Goal: Task Accomplishment & Management: Manage account settings

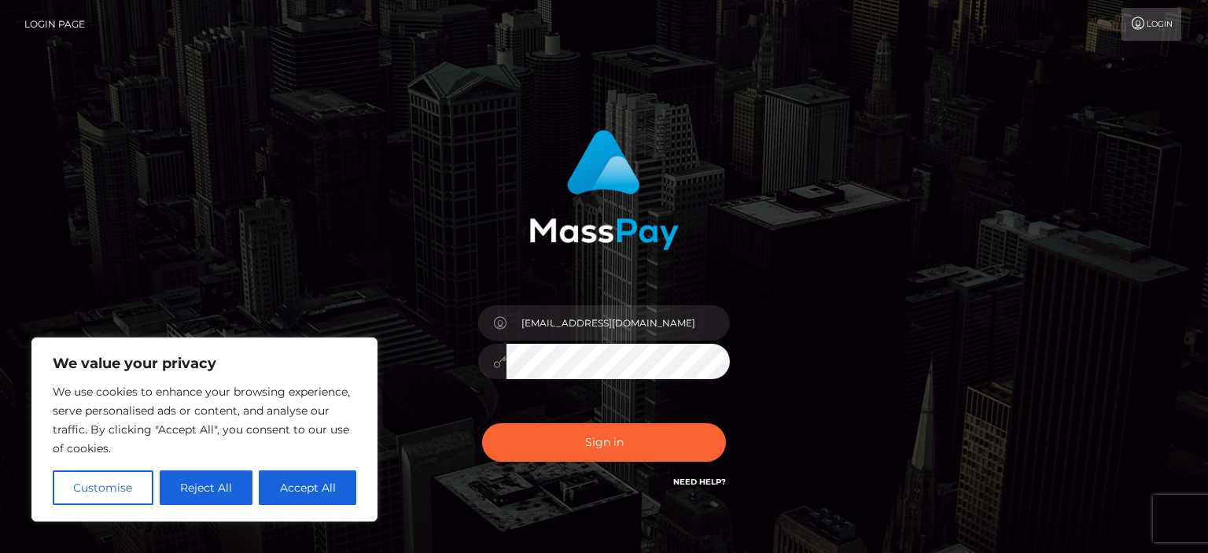
type input "[EMAIL_ADDRESS][DOMAIN_NAME]"
click at [482, 423] on button "Sign in" at bounding box center [604, 442] width 244 height 39
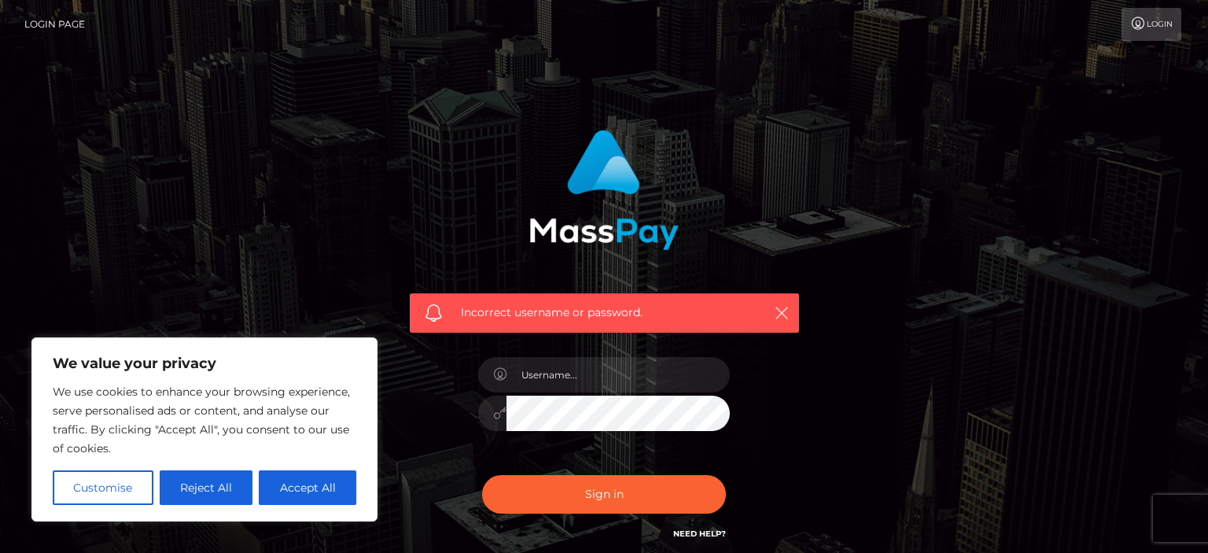
click at [499, 416] on icon at bounding box center [499, 413] width 13 height 13
click at [526, 370] on input "text" at bounding box center [617, 374] width 223 height 35
click at [526, 371] on input "text" at bounding box center [617, 374] width 223 height 35
click at [527, 372] on input "text" at bounding box center [617, 374] width 223 height 35
click at [313, 489] on button "Accept All" at bounding box center [308, 487] width 98 height 35
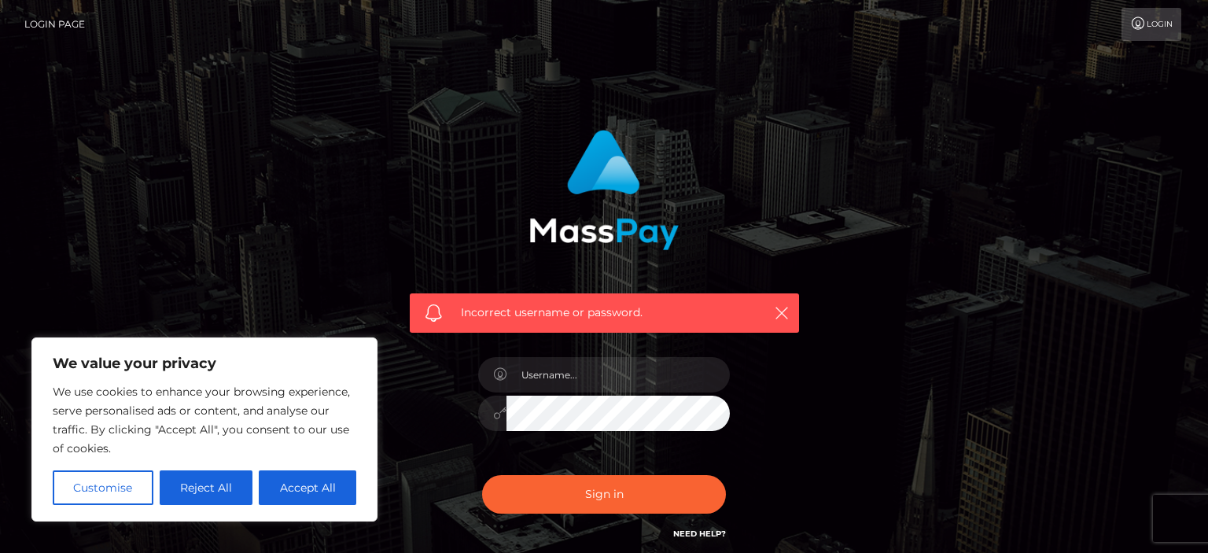
checkbox input "true"
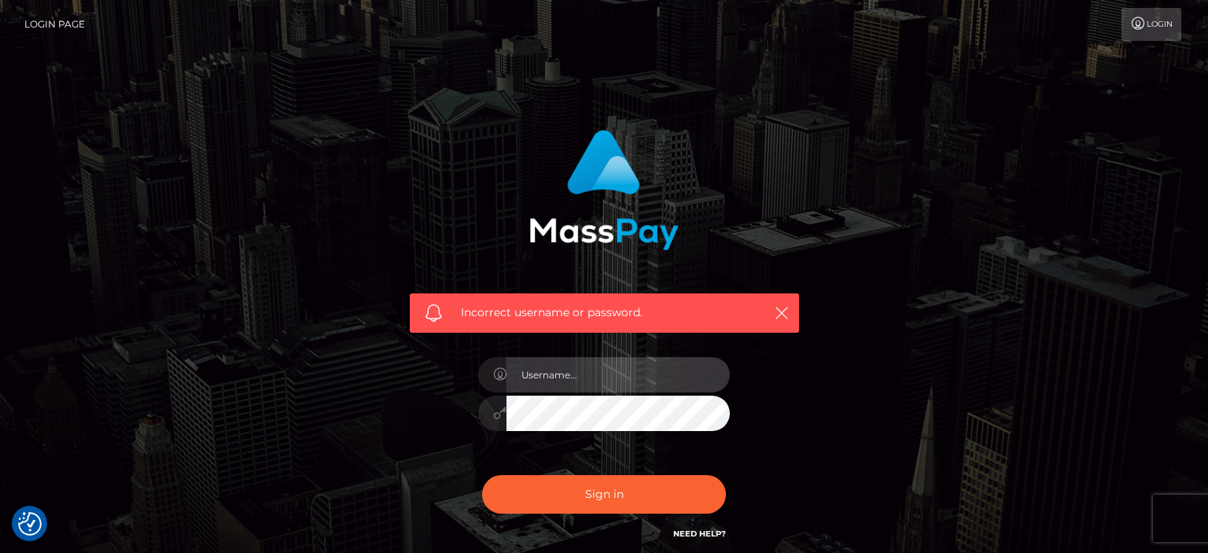
click at [547, 379] on input "text" at bounding box center [617, 374] width 223 height 35
type input "hhlycngz@gmail.com"
click at [776, 314] on icon "button" at bounding box center [782, 313] width 16 height 16
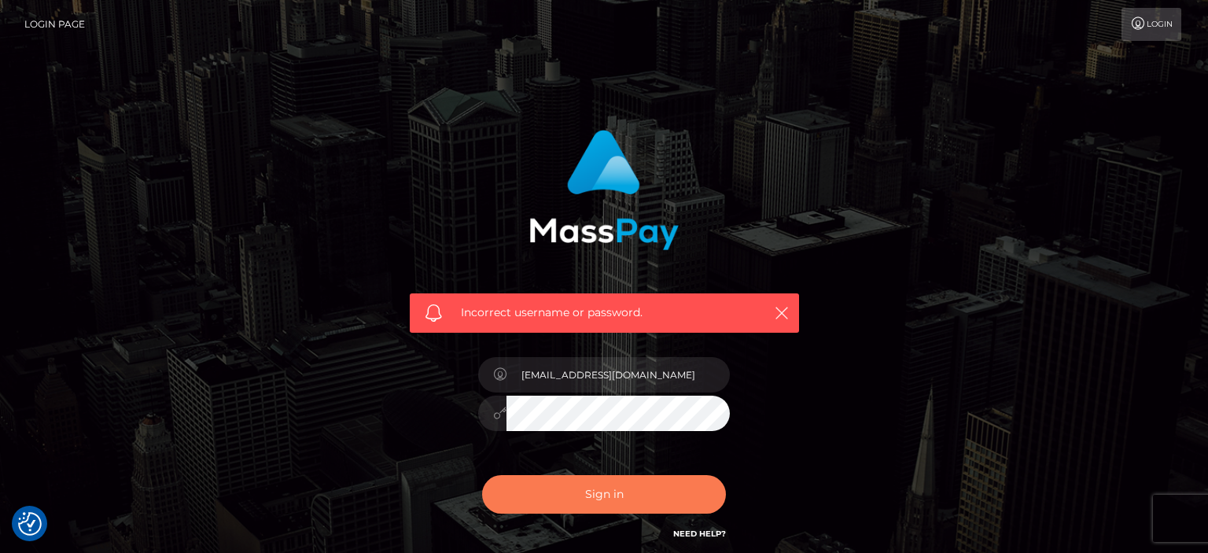
click at [593, 500] on button "Sign in" at bounding box center [604, 494] width 244 height 39
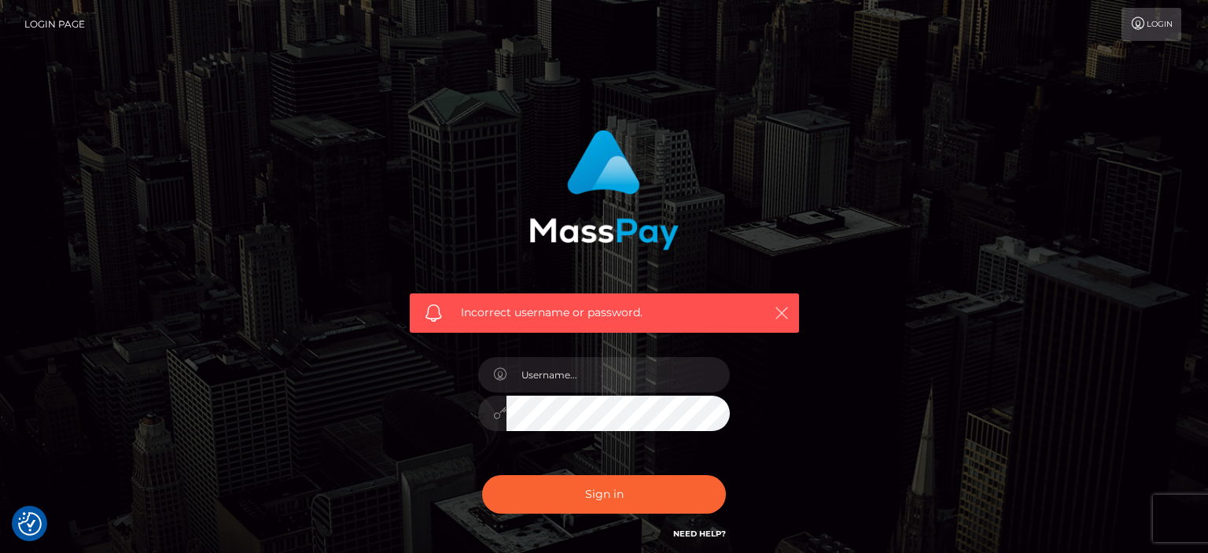
click at [780, 313] on icon "button" at bounding box center [782, 313] width 16 height 16
click at [779, 313] on icon "button" at bounding box center [782, 313] width 16 height 16
click at [779, 319] on icon "button" at bounding box center [782, 313] width 16 height 16
click at [1147, 28] on link "Login" at bounding box center [1151, 24] width 60 height 33
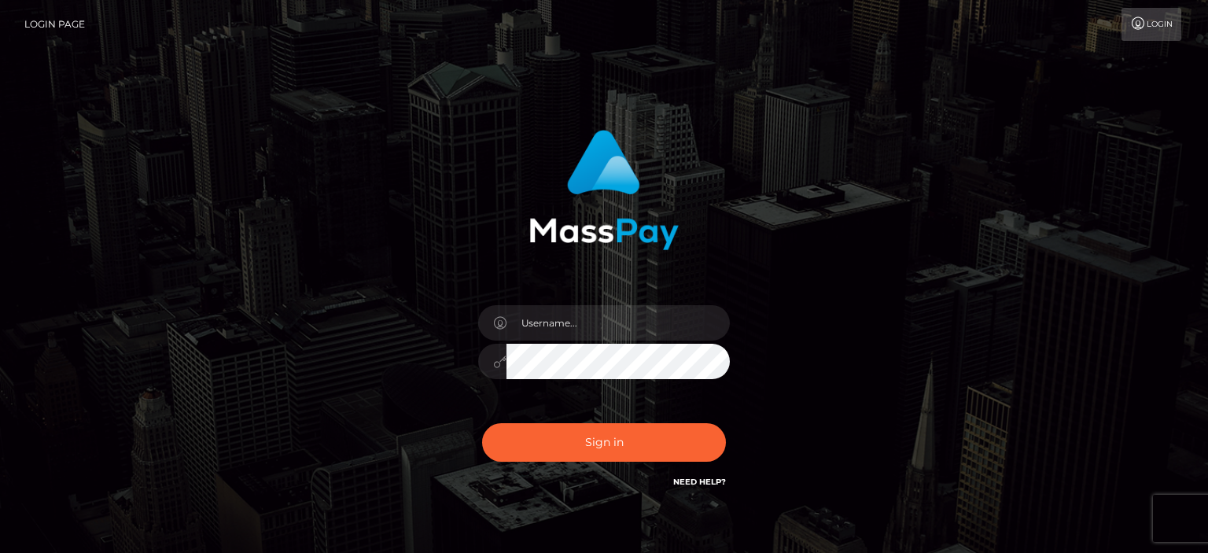
click at [606, 325] on input "text" at bounding box center [617, 322] width 223 height 35
click at [606, 323] on input "text" at bounding box center [617, 322] width 223 height 35
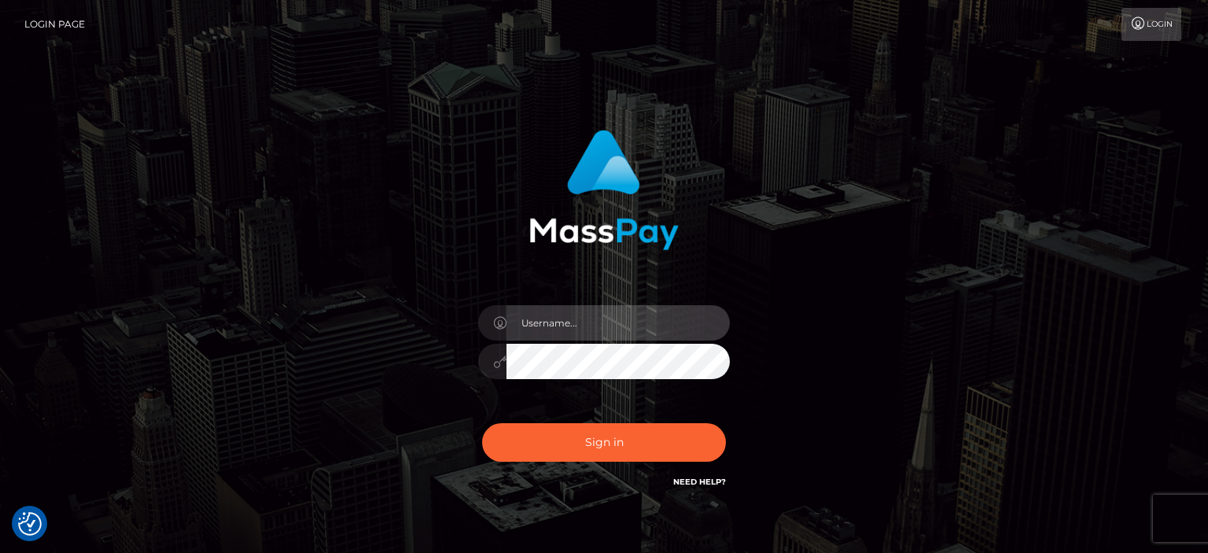
click at [565, 322] on input "text" at bounding box center [617, 322] width 223 height 35
type input "hhlycngz@gmail.com"
click at [482, 423] on button "Sign in" at bounding box center [604, 442] width 244 height 39
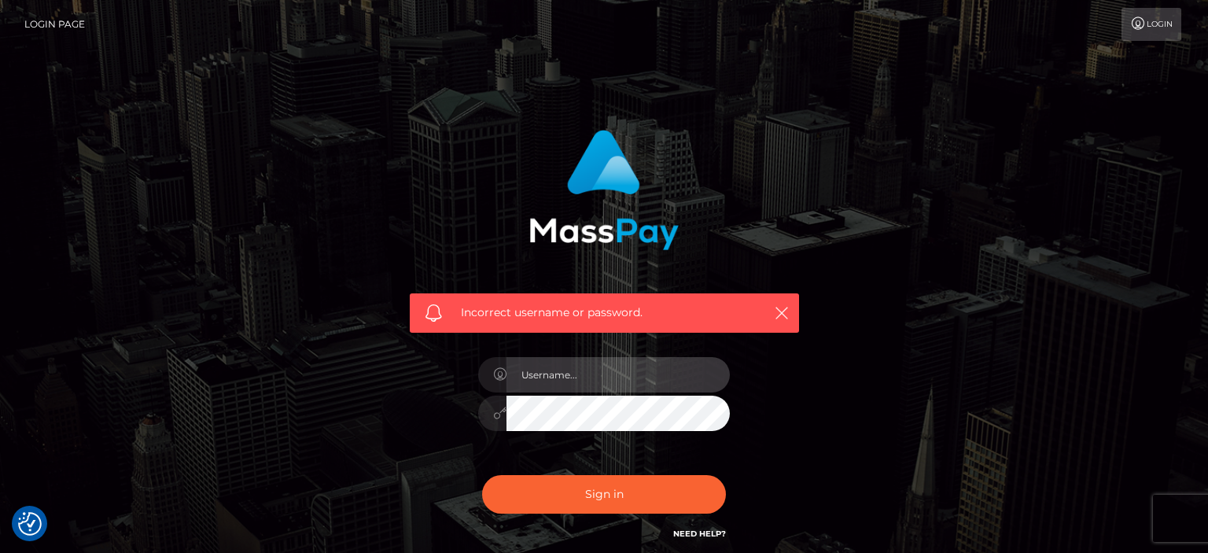
click at [565, 377] on input "text" at bounding box center [617, 374] width 223 height 35
click at [565, 379] on input "text" at bounding box center [617, 374] width 223 height 35
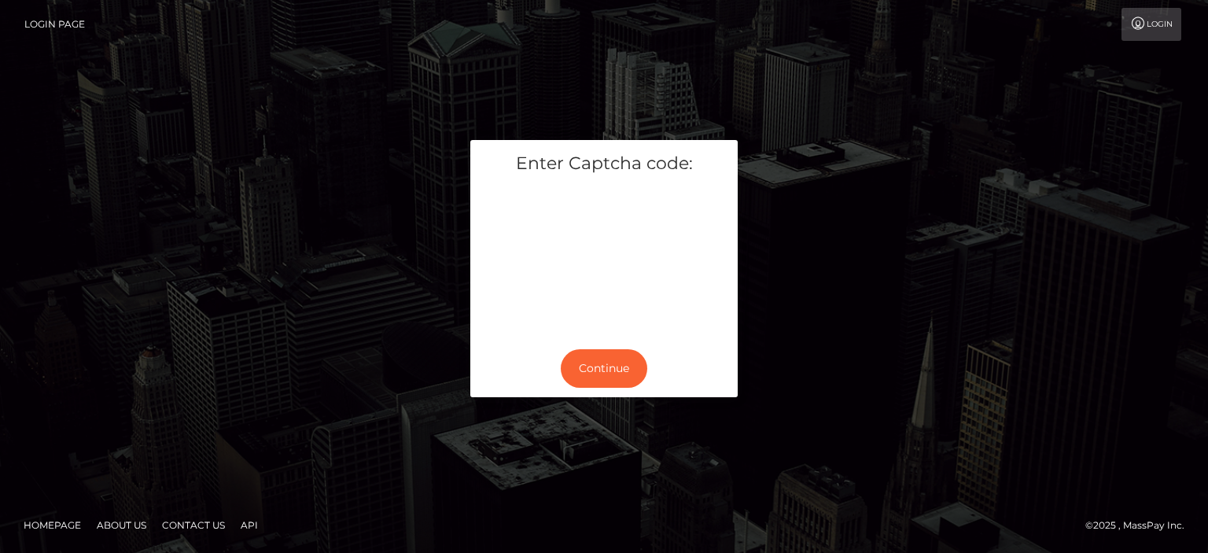
click at [617, 348] on div "Continue" at bounding box center [603, 368] width 267 height 57
click at [612, 373] on button "Continue" at bounding box center [604, 368] width 87 height 39
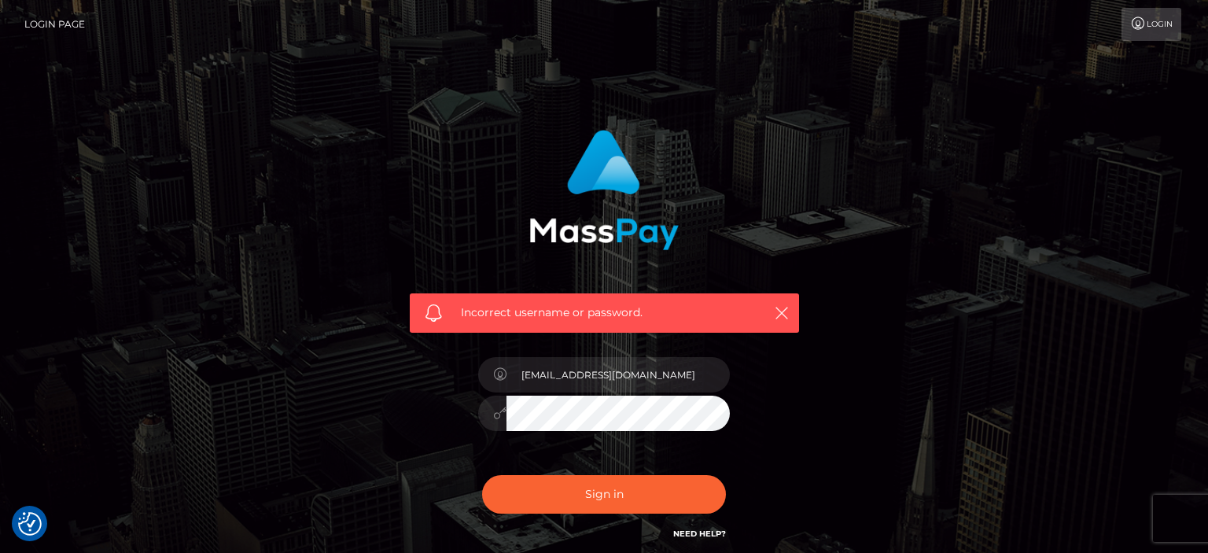
click at [499, 416] on icon at bounding box center [499, 413] width 13 height 13
click at [565, 496] on button "Sign in" at bounding box center [604, 494] width 244 height 39
click at [491, 408] on div at bounding box center [492, 413] width 28 height 35
click at [785, 317] on icon "button" at bounding box center [782, 313] width 16 height 16
click at [780, 313] on icon "button" at bounding box center [782, 313] width 16 height 16
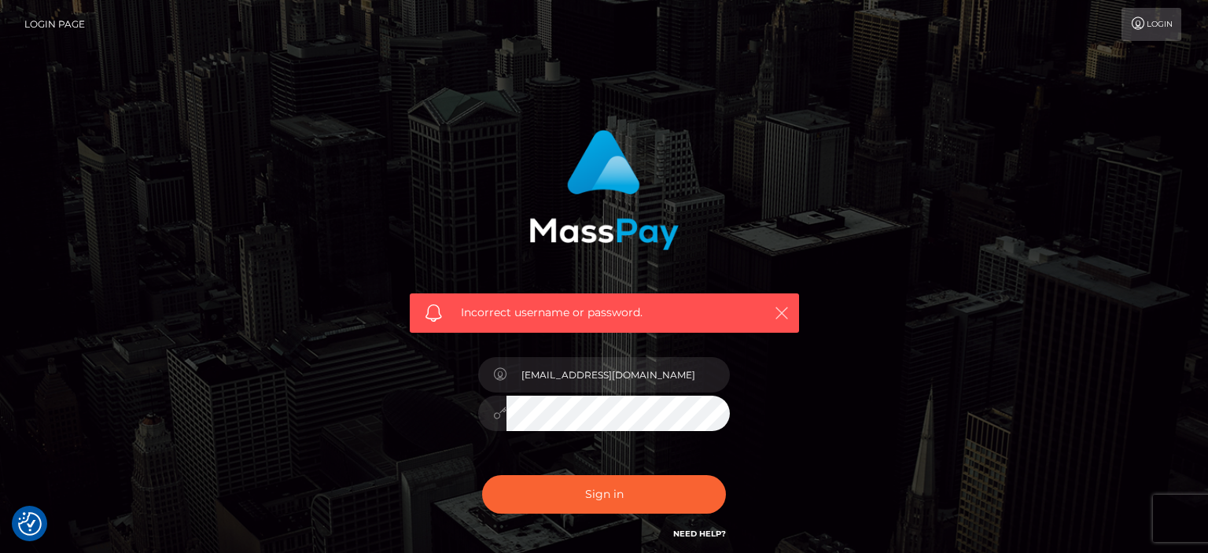
click at [780, 314] on icon "button" at bounding box center [782, 313] width 16 height 16
click at [780, 315] on icon "button" at bounding box center [782, 313] width 16 height 16
click at [781, 315] on icon "button" at bounding box center [782, 313] width 16 height 16
click at [782, 315] on icon "button" at bounding box center [782, 313] width 16 height 16
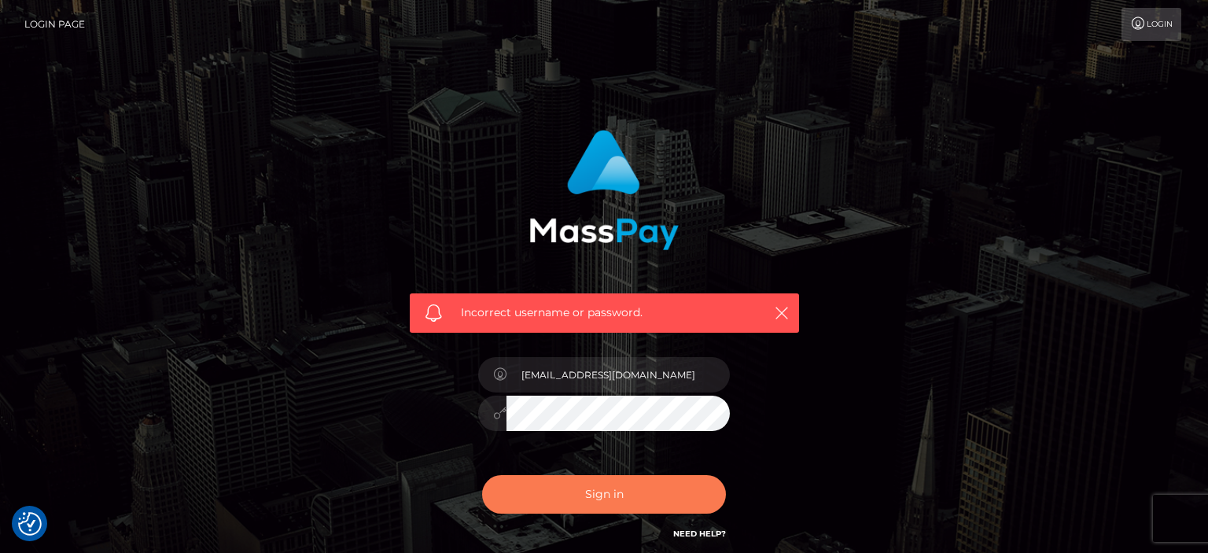
click at [595, 498] on button "Sign in" at bounding box center [604, 494] width 244 height 39
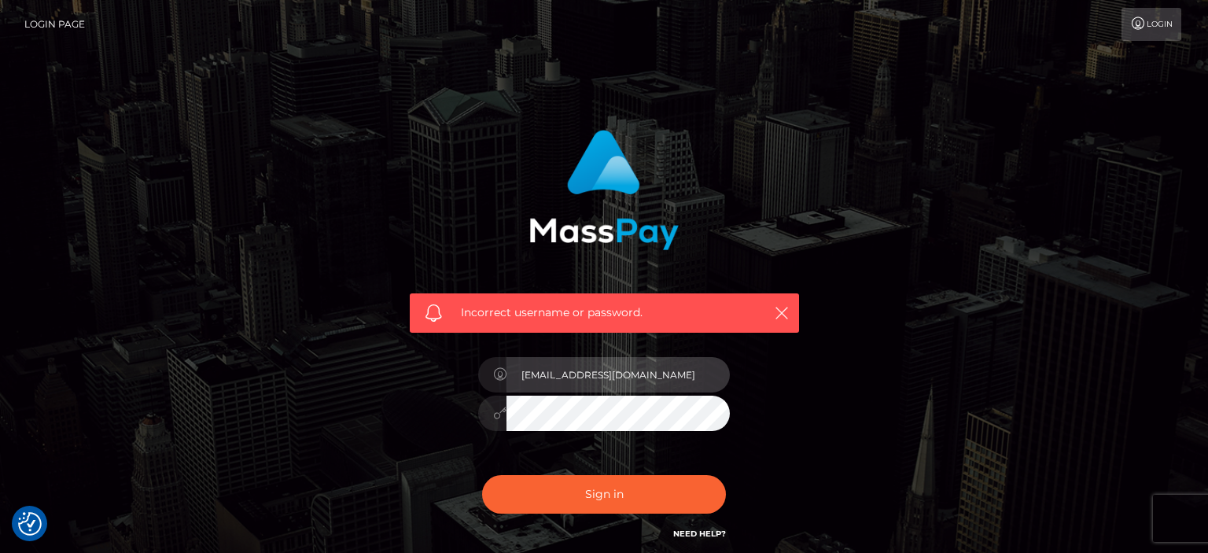
click at [521, 377] on input "[EMAIL_ADDRESS][DOMAIN_NAME]" at bounding box center [617, 374] width 223 height 35
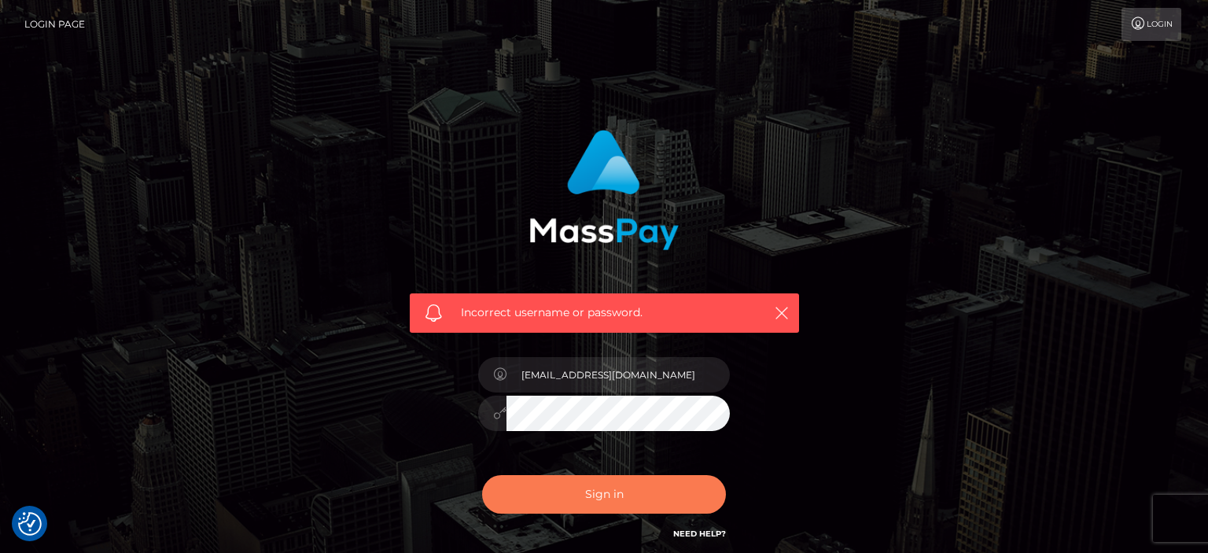
click at [608, 489] on button "Sign in" at bounding box center [604, 494] width 244 height 39
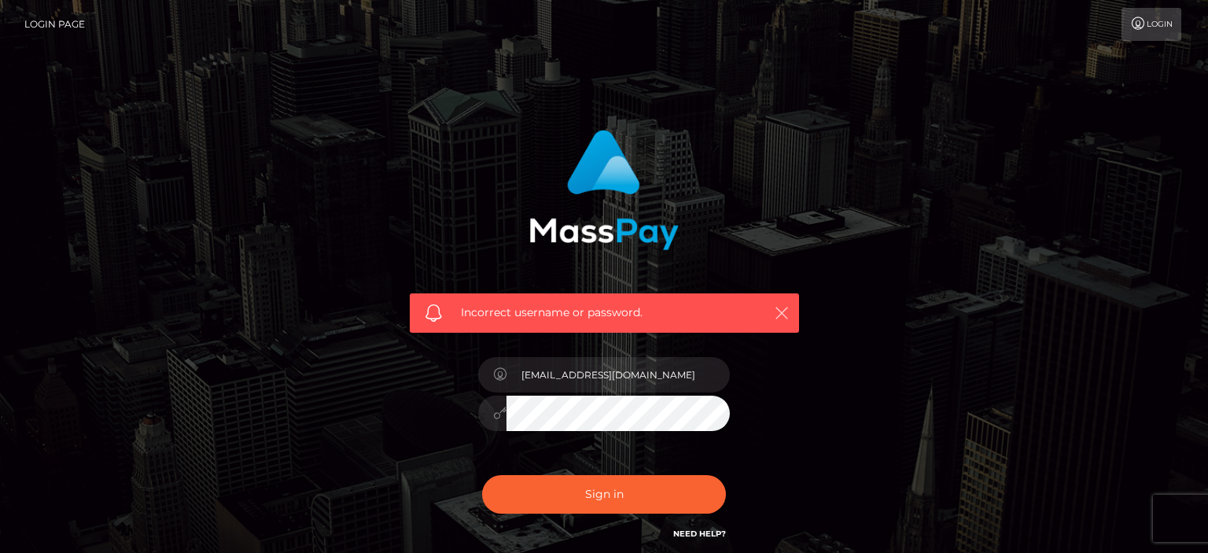
click at [782, 316] on icon "button" at bounding box center [782, 313] width 16 height 16
